Goal: Information Seeking & Learning: Find specific fact

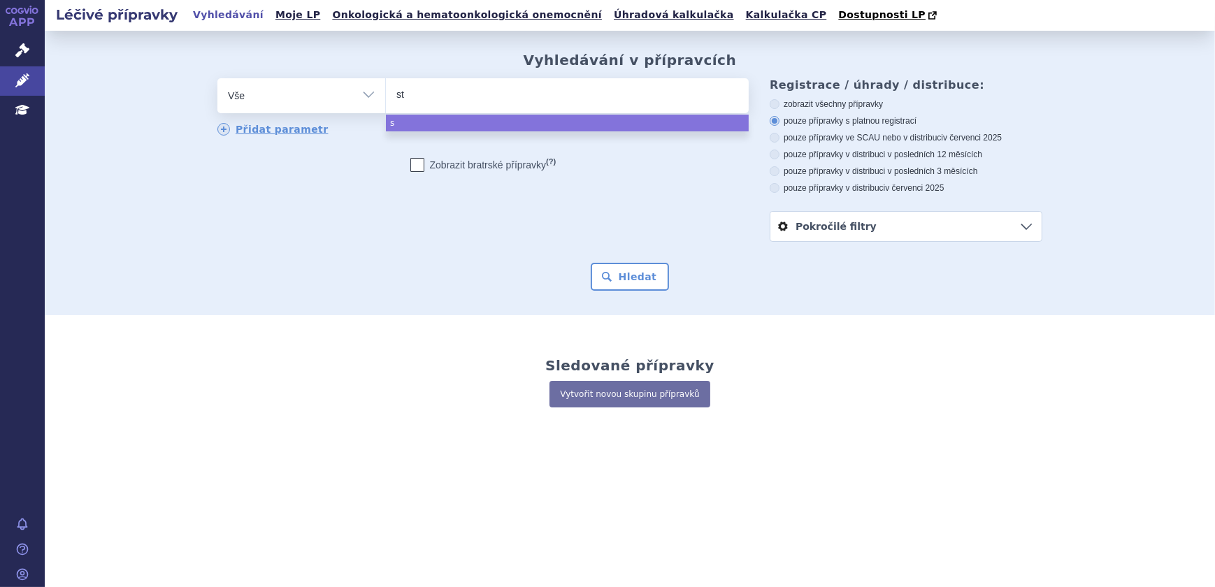
type input "str"
type input "stre"
type input "strens"
type input "[MEDICAL_DATA]"
select select "[MEDICAL_DATA]"
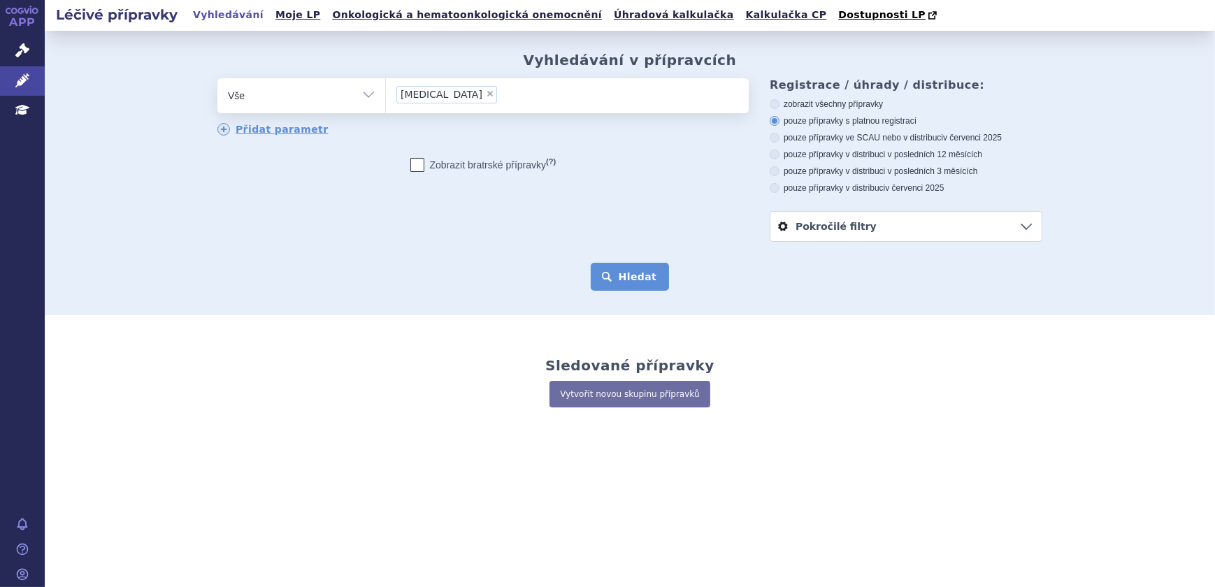
click at [649, 288] on button "Hledat" at bounding box center [630, 277] width 79 height 28
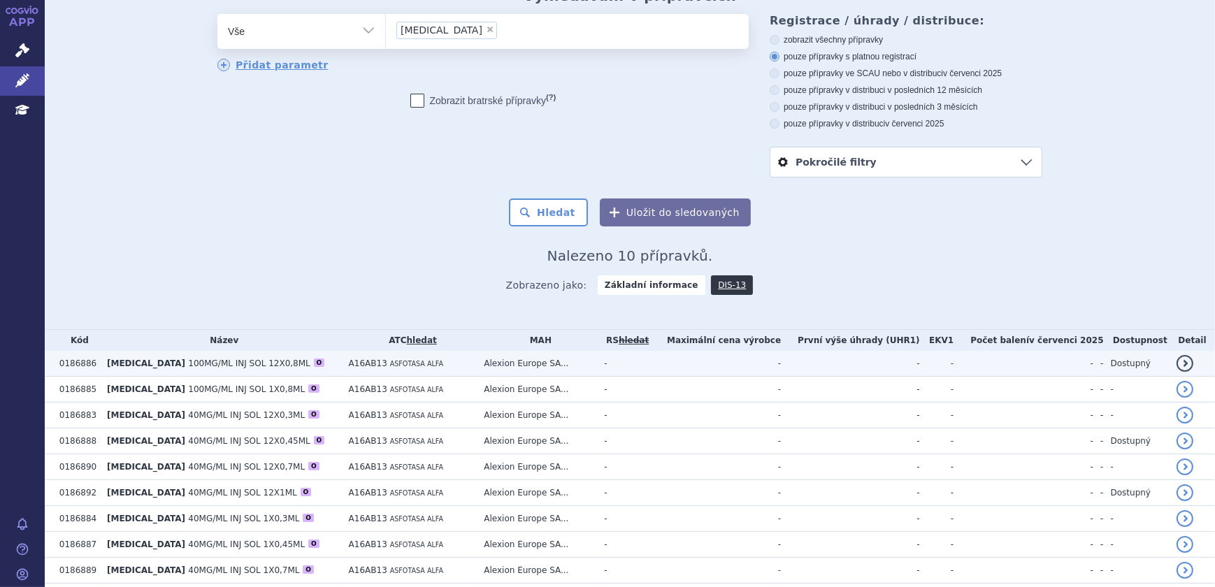
scroll to position [143, 0]
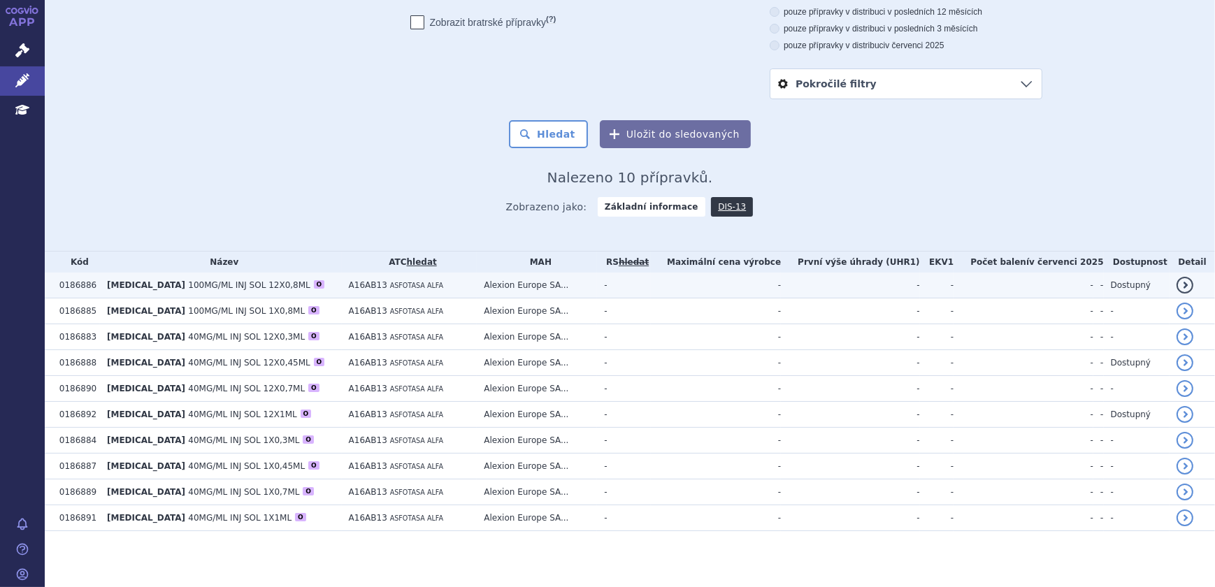
click at [637, 290] on td "-" at bounding box center [624, 286] width 54 height 26
